Goal: Communication & Community: Answer question/provide support

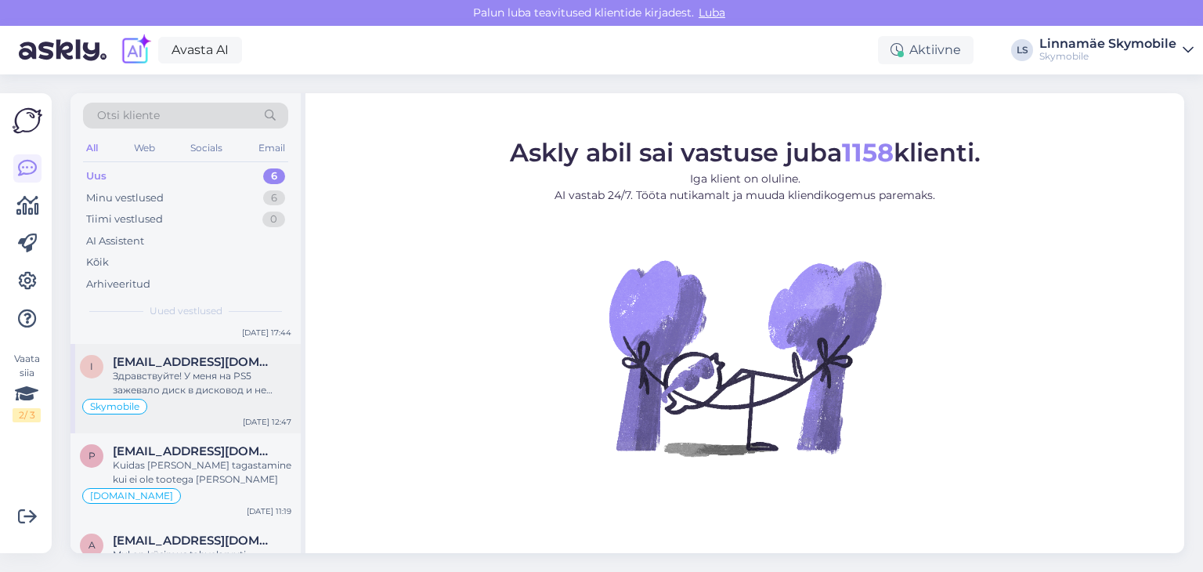
scroll to position [78, 0]
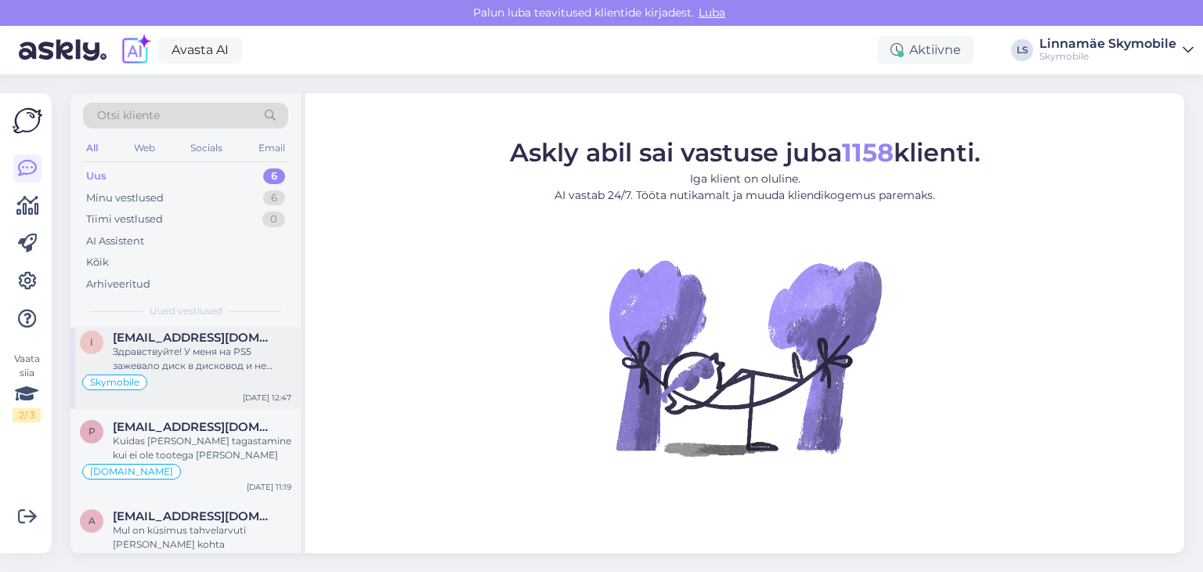
click at [220, 380] on div "Skymobile" at bounding box center [185, 382] width 211 height 19
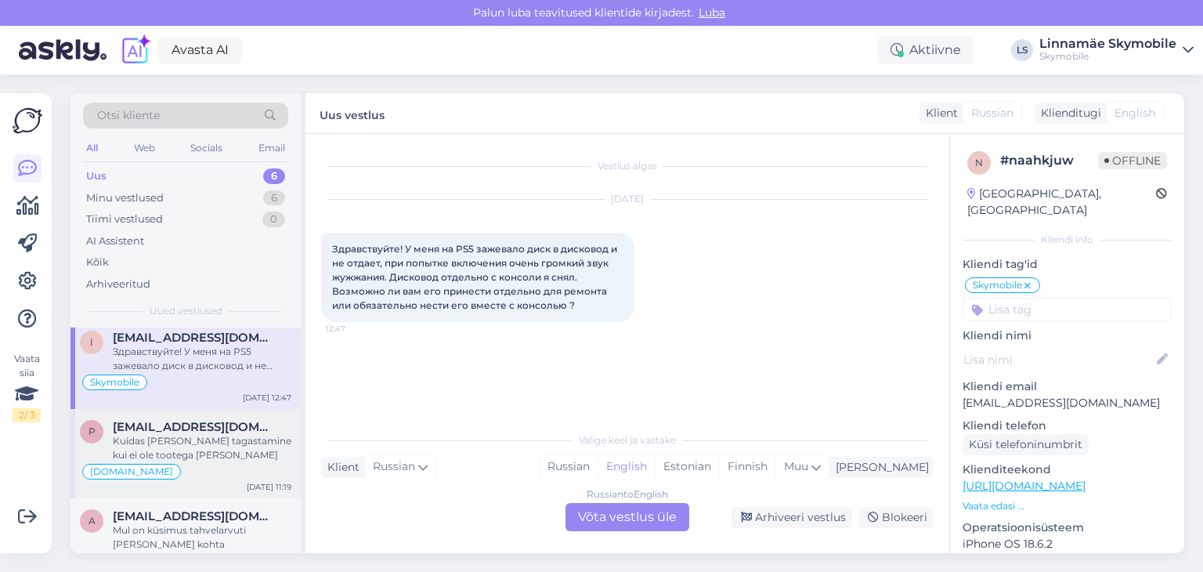
scroll to position [0, 0]
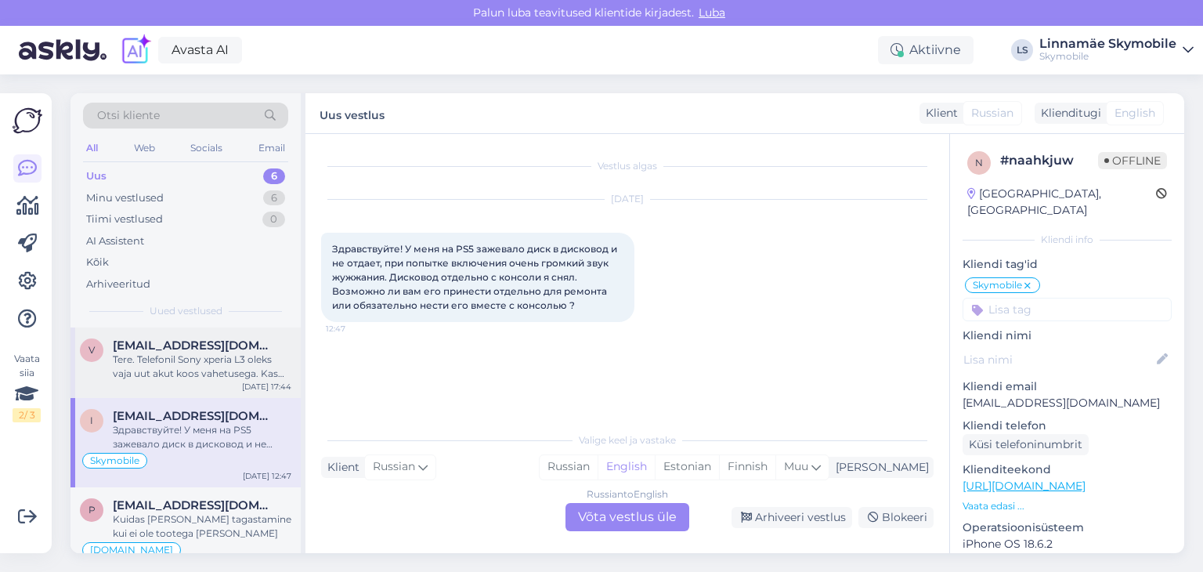
click at [190, 363] on div "Tere. Telefonil Sony xperia L3 oleks vaja uut akut koos vahetusega. Kas oleks v…" at bounding box center [202, 366] width 179 height 28
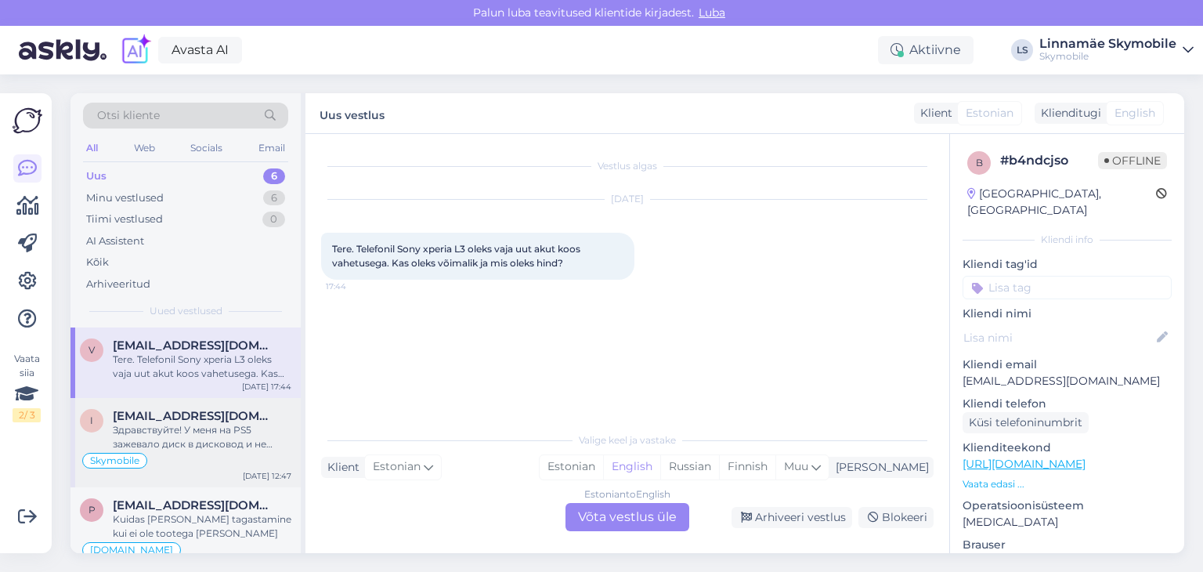
click at [211, 417] on span "[EMAIL_ADDRESS][DOMAIN_NAME]" at bounding box center [194, 416] width 163 height 14
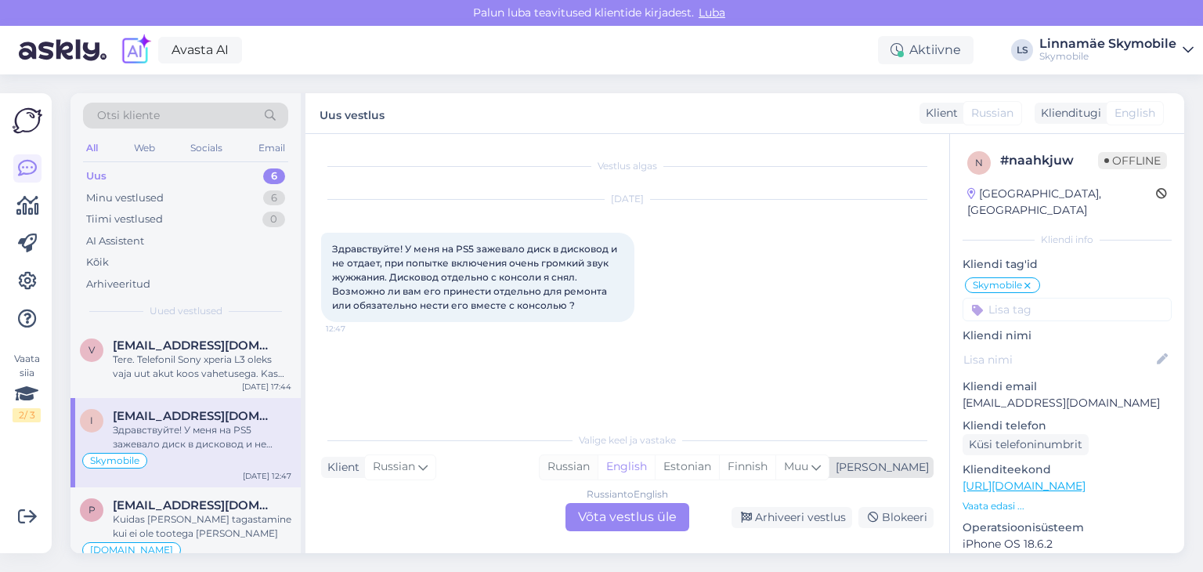
click at [598, 469] on div "Russian" at bounding box center [569, 466] width 58 height 23
click at [619, 516] on div "Russian to Russian Võta vestlus üle" at bounding box center [628, 517] width 124 height 28
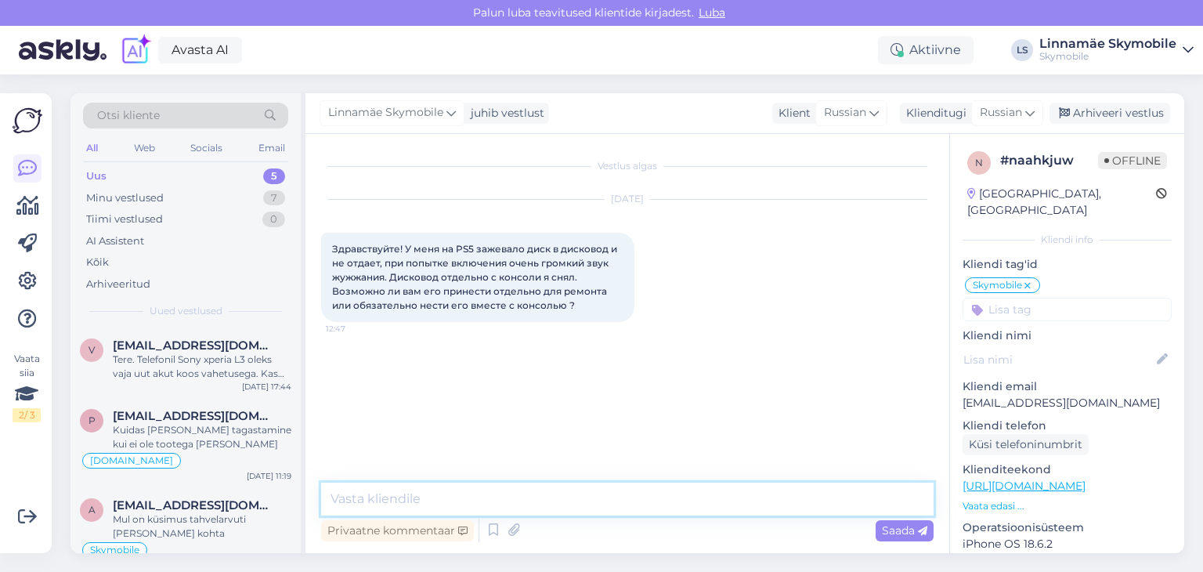
click at [467, 507] on textarea at bounding box center [627, 499] width 613 height 33
type textarea "Здравствуйте. Желательно нести его вместе с консолью"
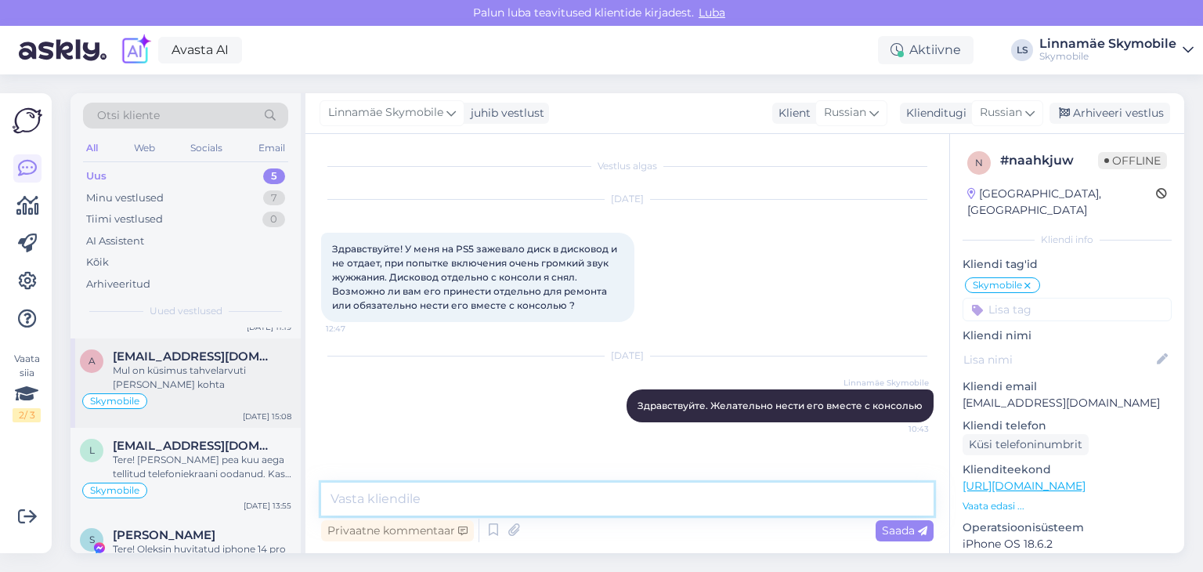
scroll to position [201, 0]
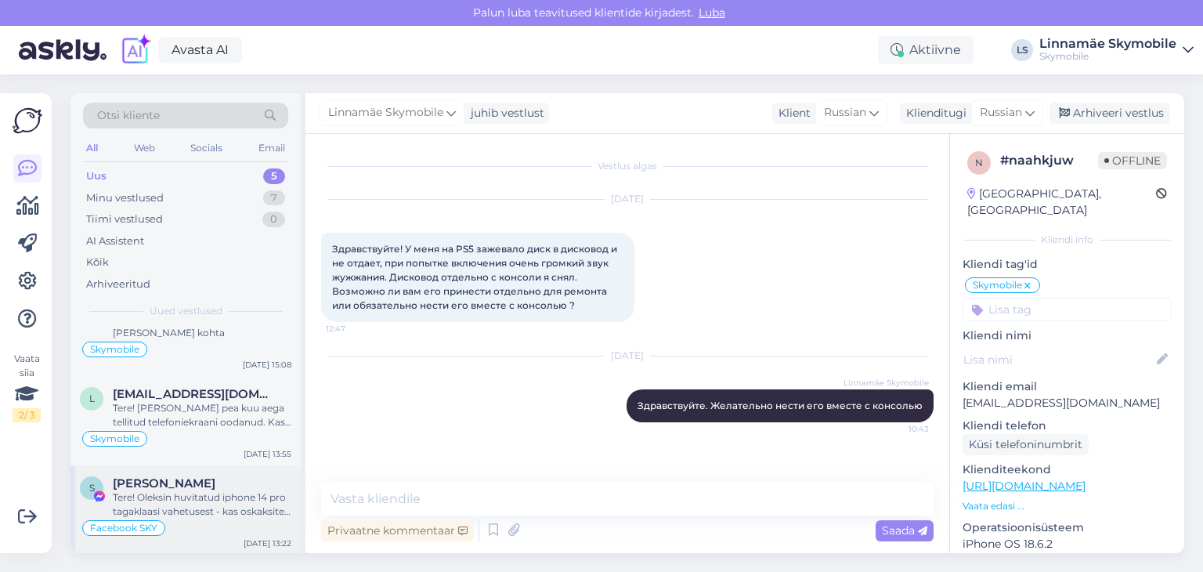
click at [209, 515] on div "Tere! Oleksin huvitatud iphone 14 pro tagaklaasi vahetusest - kas oskaksite hin…" at bounding box center [202, 504] width 179 height 28
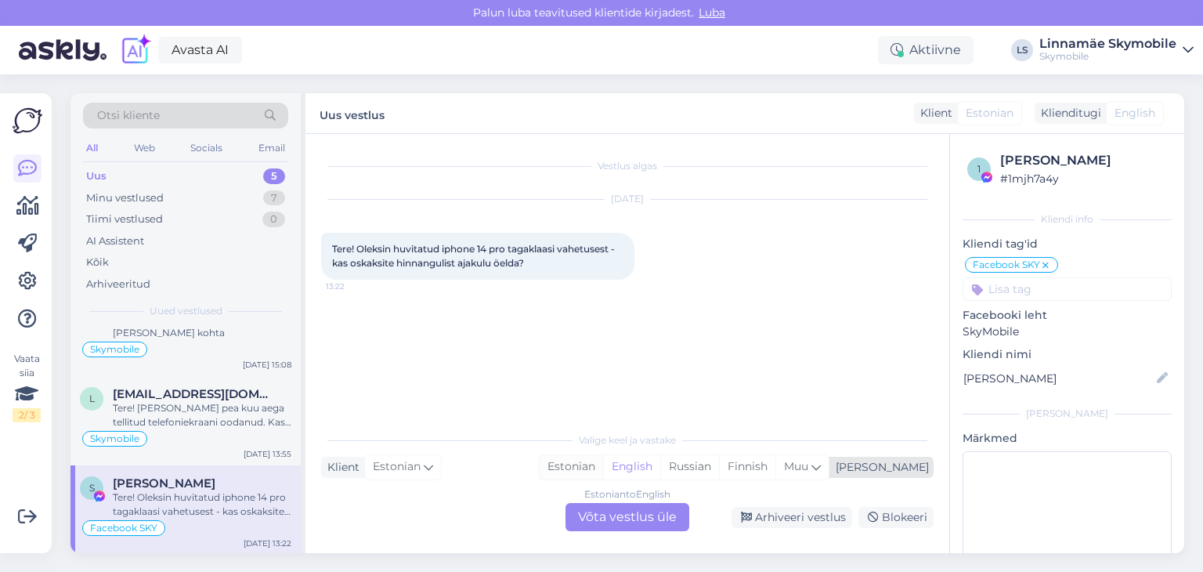
click at [603, 468] on div "Estonian" at bounding box center [571, 466] width 63 height 23
click at [618, 515] on div "Estonian to Estonian Võta vestlus üle" at bounding box center [628, 517] width 124 height 28
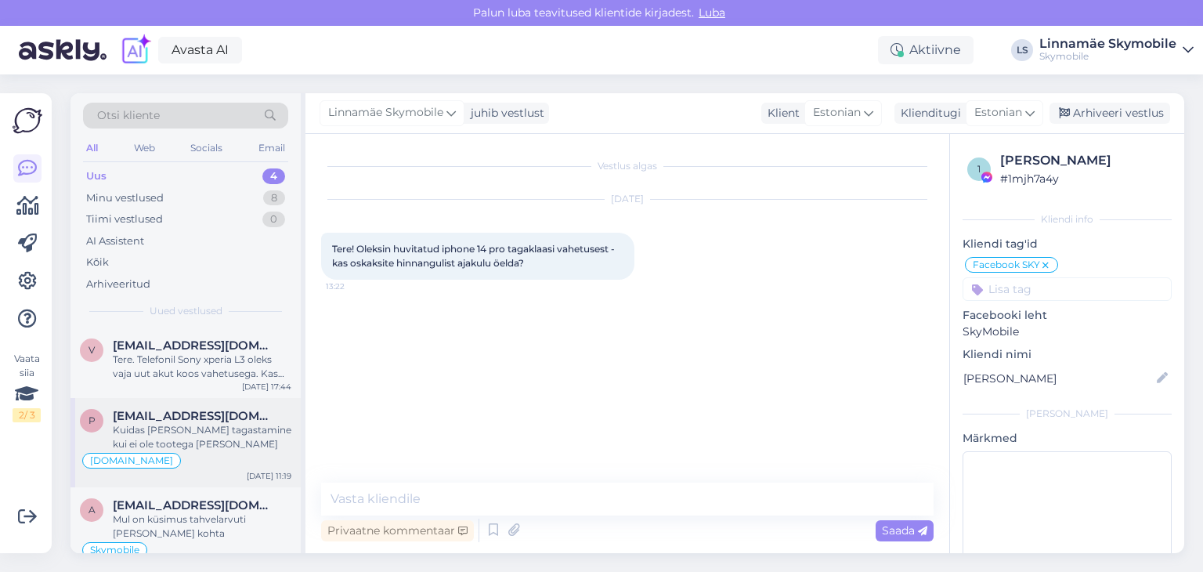
click at [203, 427] on div "Kuidas [PERSON_NAME] tagastamine kui ei ole tootega [PERSON_NAME]" at bounding box center [202, 437] width 179 height 28
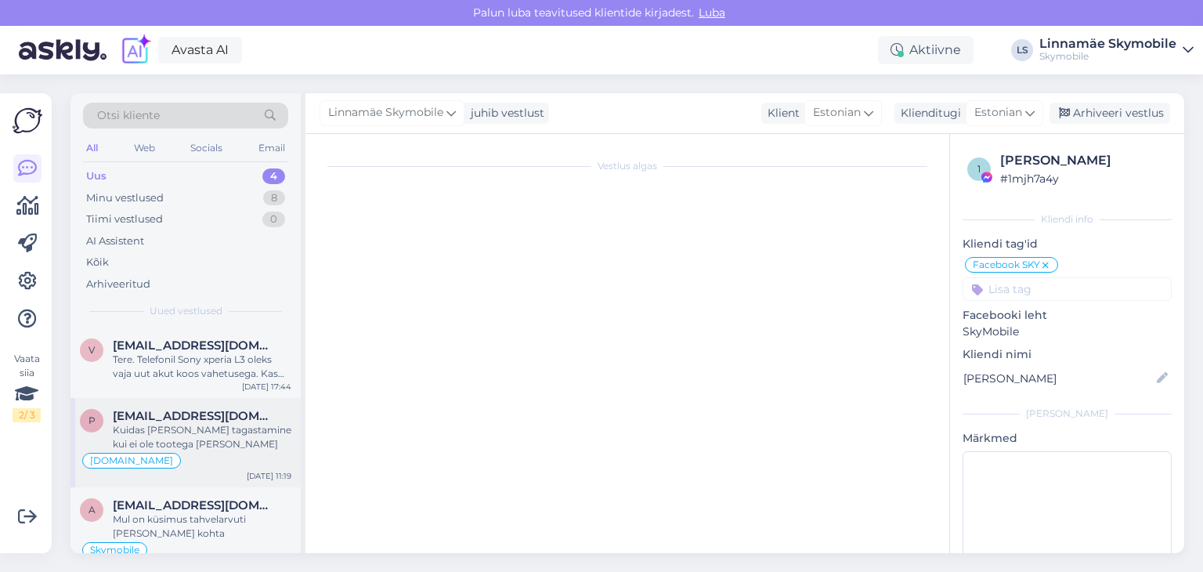
scroll to position [41, 0]
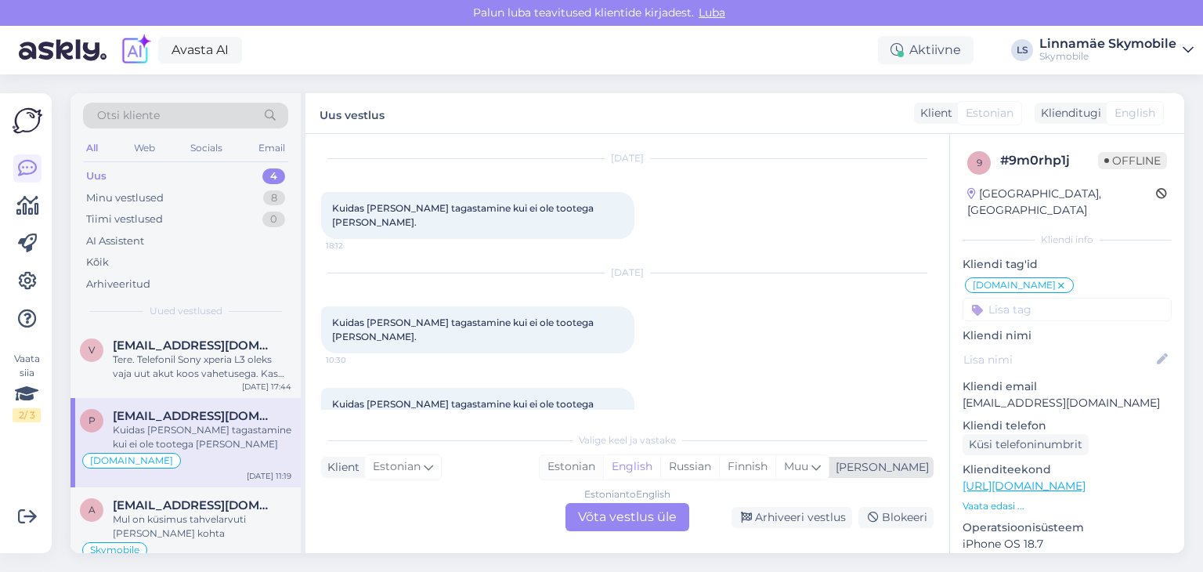
click at [603, 457] on div "Estonian" at bounding box center [571, 466] width 63 height 23
click at [624, 515] on div "Estonian to Estonian Võta vestlus üle" at bounding box center [628, 517] width 124 height 28
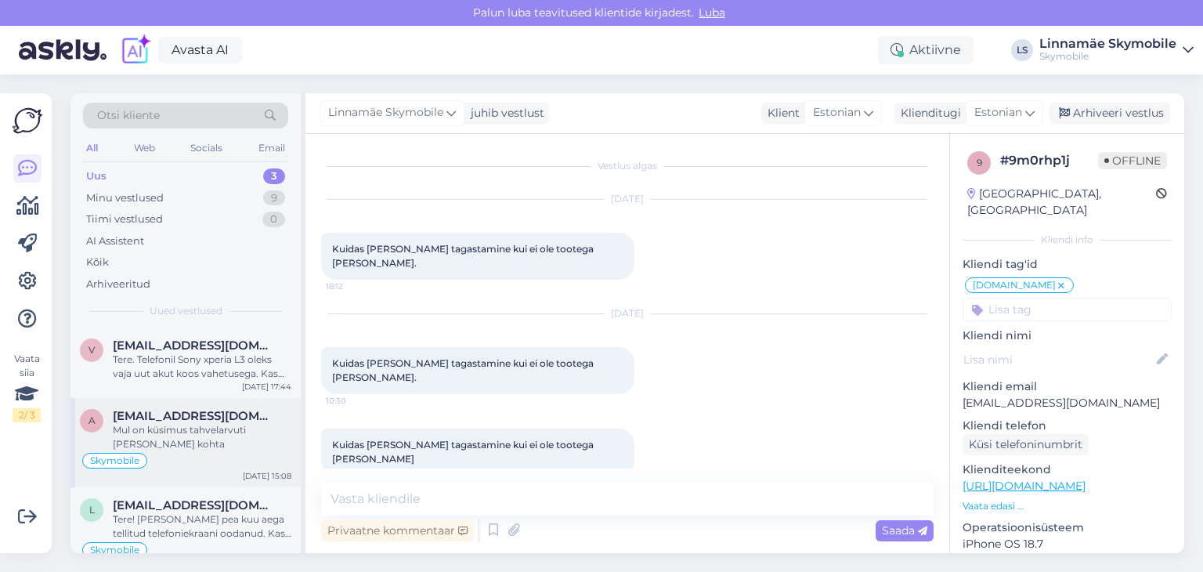
click at [221, 440] on div "Mul on küsimus tahvelarvuti [PERSON_NAME] kohta" at bounding box center [202, 437] width 179 height 28
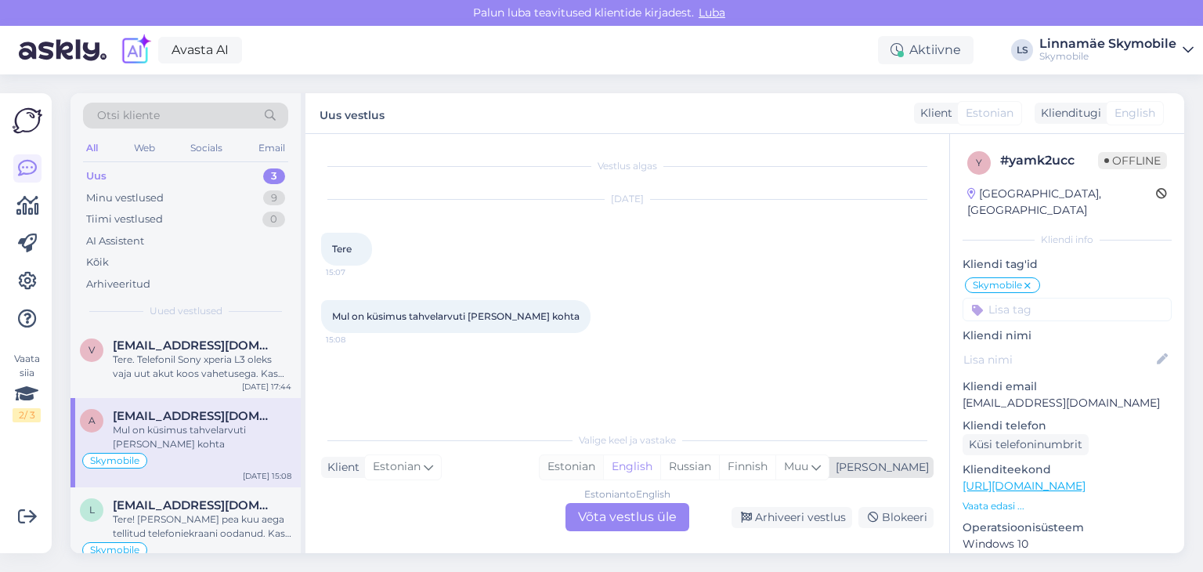
click at [603, 465] on div "Estonian" at bounding box center [571, 466] width 63 height 23
click at [623, 531] on div "Vestlus algas [DATE] Tere 15:07 Mul on küsimus tahvelarvuti [PERSON_NAME] kohta…" at bounding box center [627, 343] width 644 height 419
click at [623, 515] on div "Estonian to Estonian Võta vestlus üle" at bounding box center [628, 517] width 124 height 28
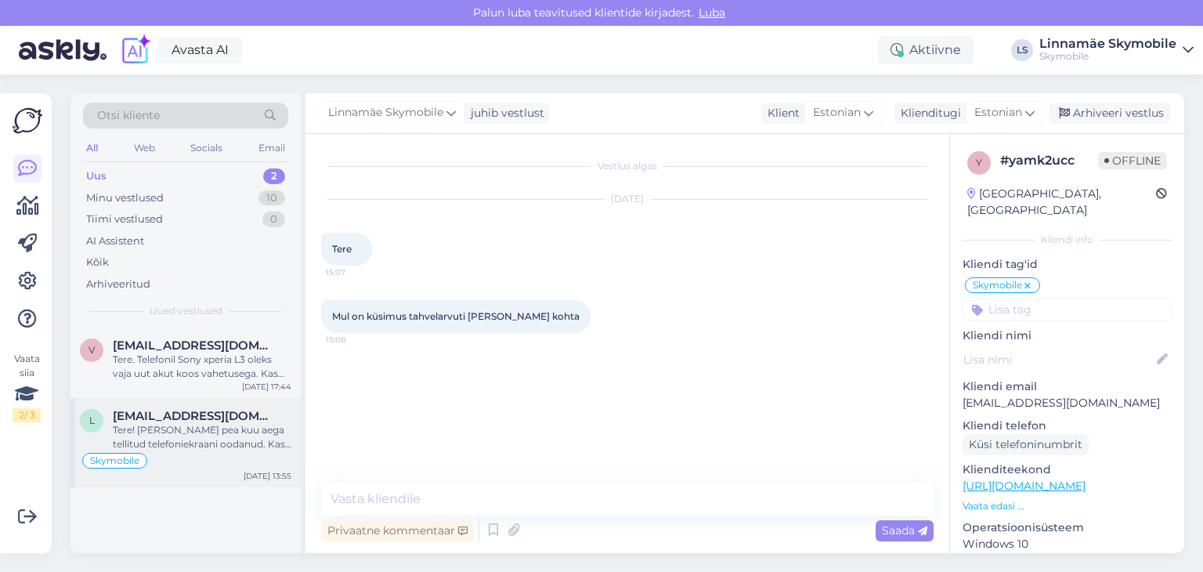
click at [236, 433] on div "Tere! [PERSON_NAME] pea kuu aega tellitud telefoniekraani oodanud. Kas selle ko…" at bounding box center [202, 437] width 179 height 28
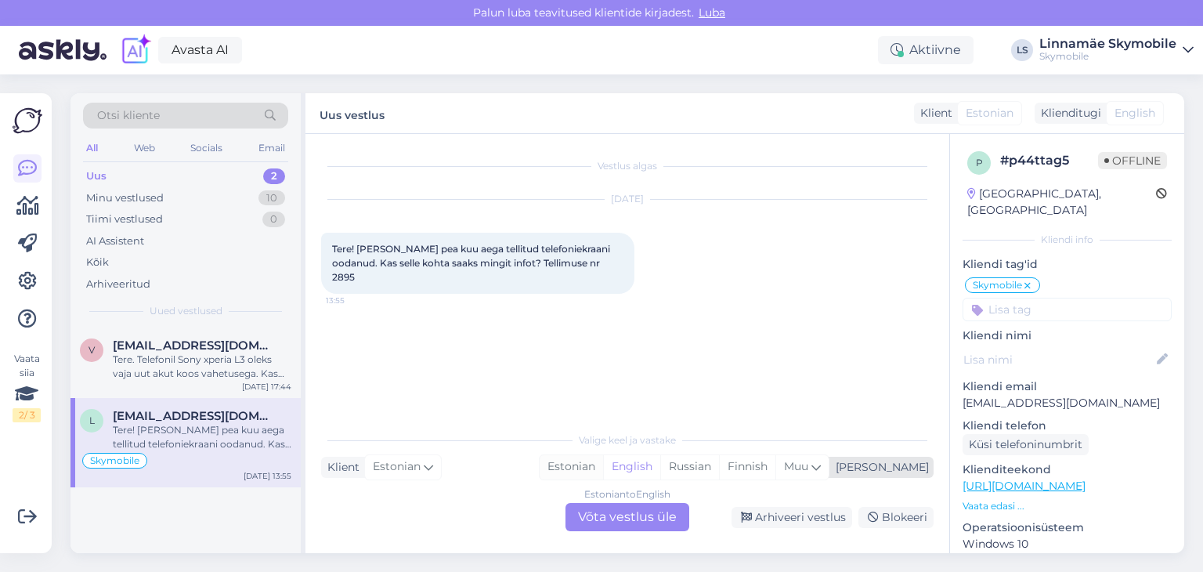
click at [603, 469] on div "Estonian" at bounding box center [571, 466] width 63 height 23
click at [636, 512] on div "Estonian to Estonian Võta vestlus üle" at bounding box center [628, 517] width 124 height 28
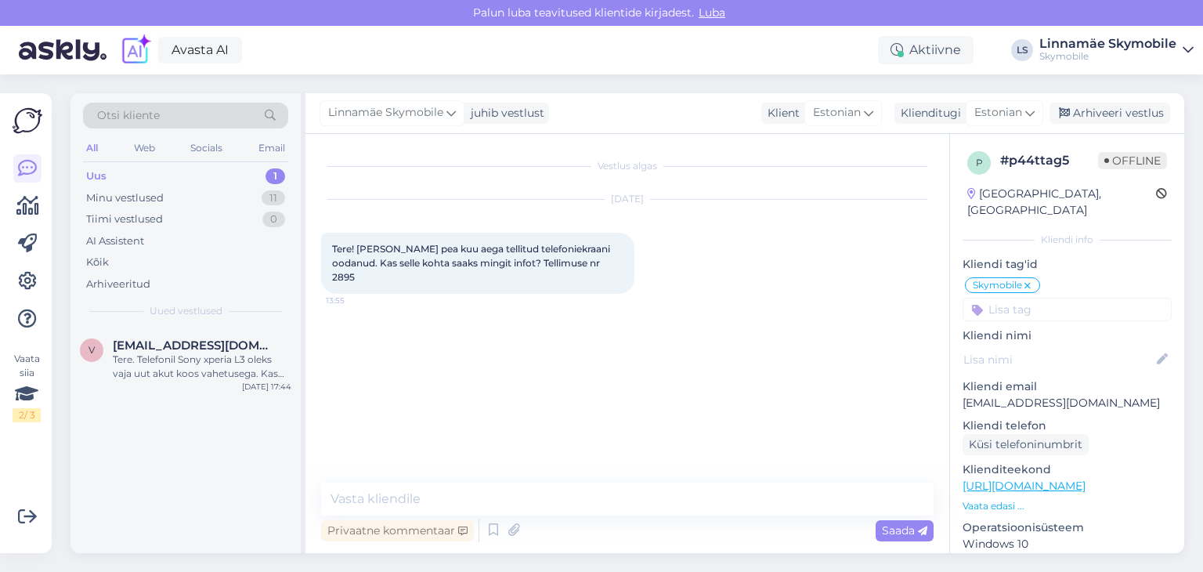
drag, startPoint x: 214, startPoint y: 375, endPoint x: 505, endPoint y: 361, distance: 291.7
click at [216, 373] on div "Tere. Telefonil Sony xperia L3 oleks vaja uut akut koos vahetusega. Kas oleks v…" at bounding box center [202, 366] width 179 height 28
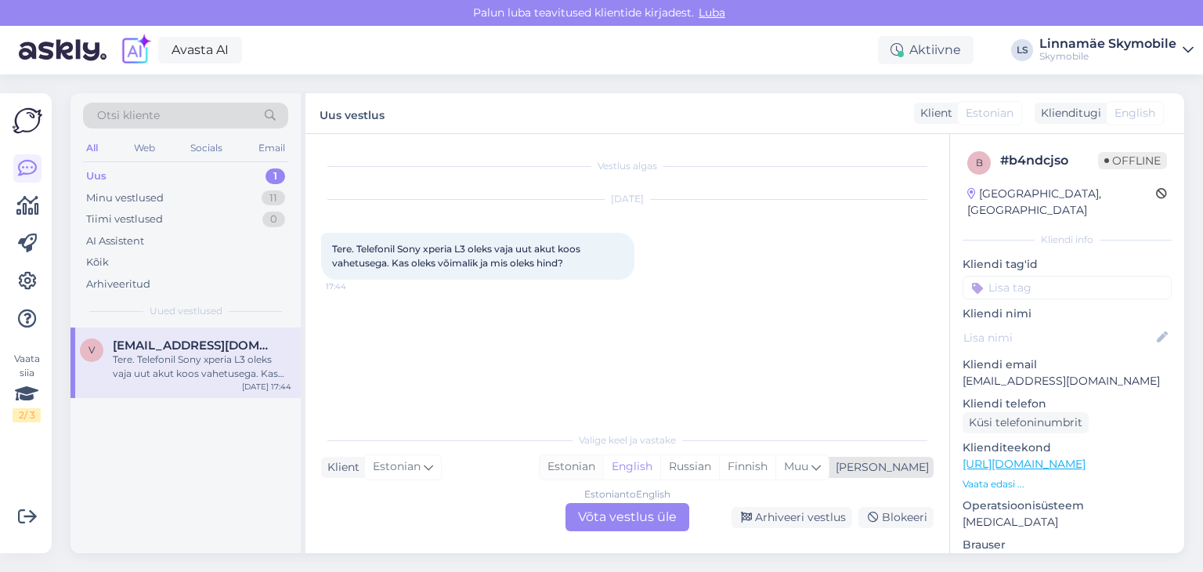
click at [603, 465] on div "Estonian" at bounding box center [571, 466] width 63 height 23
click at [638, 508] on div "Estonian to Estonian Võta vestlus üle" at bounding box center [628, 517] width 124 height 28
